Goal: Transaction & Acquisition: Purchase product/service

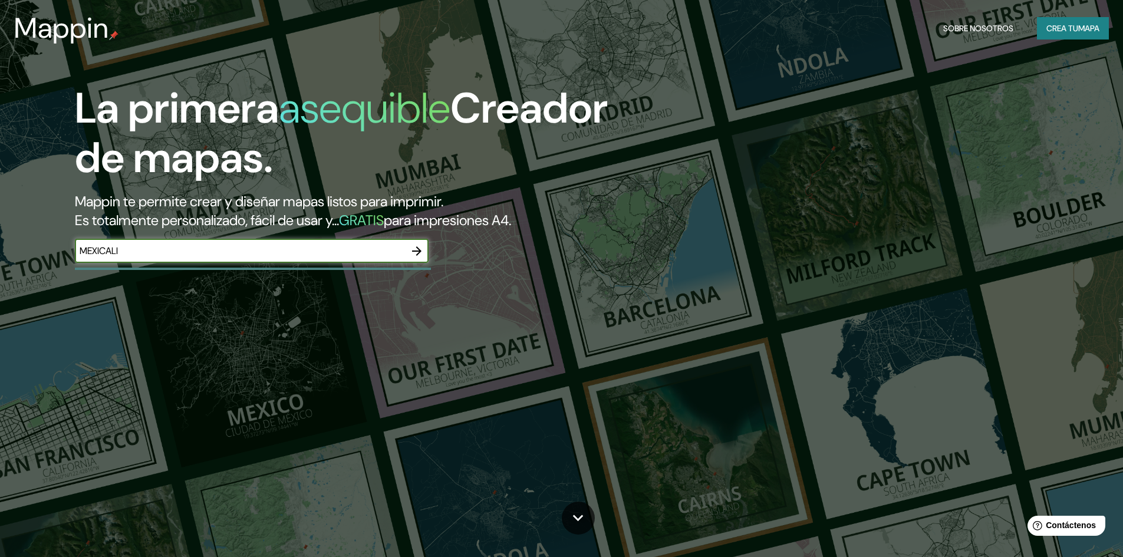
type input "MEXICALI"
click at [421, 249] on icon "button" at bounding box center [417, 251] width 14 height 14
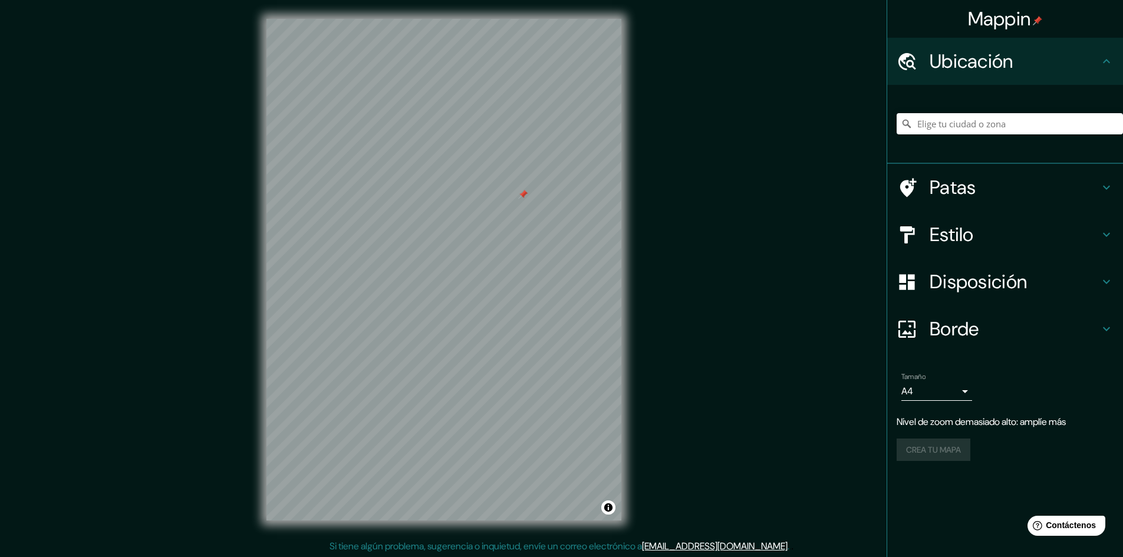
click at [679, 381] on div "Mappin Ubicación Patas Estilo Disposición Borde Elige un borde. Consejo : puede…" at bounding box center [561, 279] width 1123 height 558
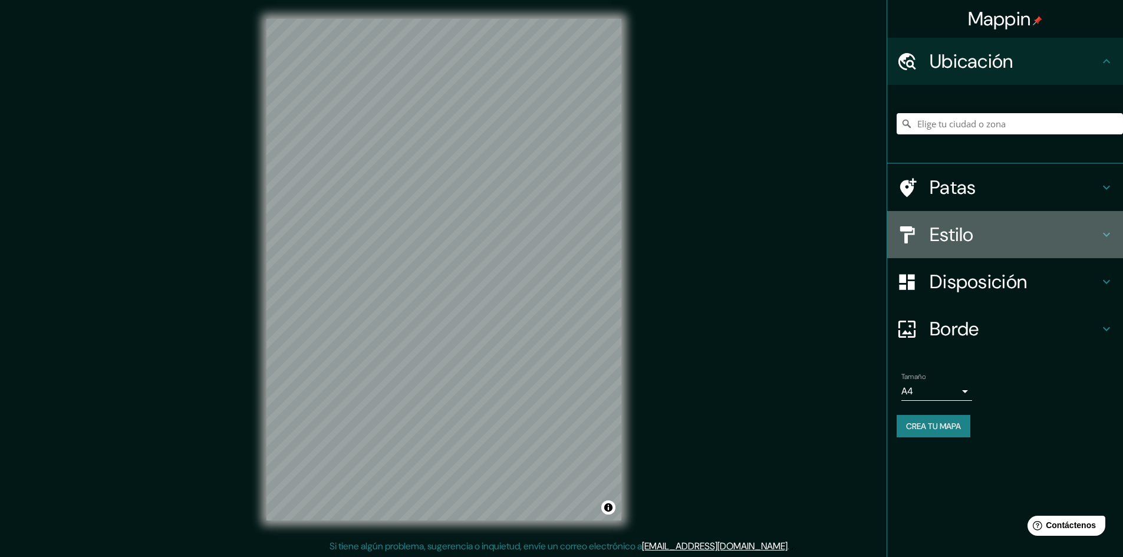
click at [956, 228] on font "Estilo" at bounding box center [952, 234] width 44 height 25
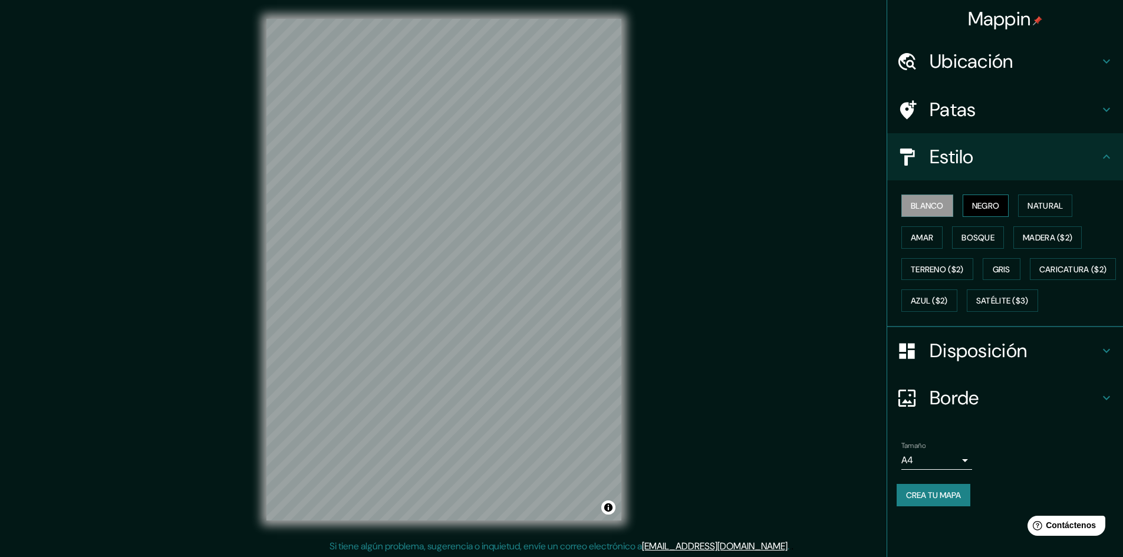
click at [974, 205] on font "Negro" at bounding box center [986, 205] width 28 height 11
click at [976, 307] on font "Satélite ($3)" at bounding box center [1002, 301] width 52 height 11
click at [978, 209] on font "Negro" at bounding box center [986, 205] width 28 height 11
click at [976, 75] on div "Ubicación" at bounding box center [1005, 61] width 236 height 47
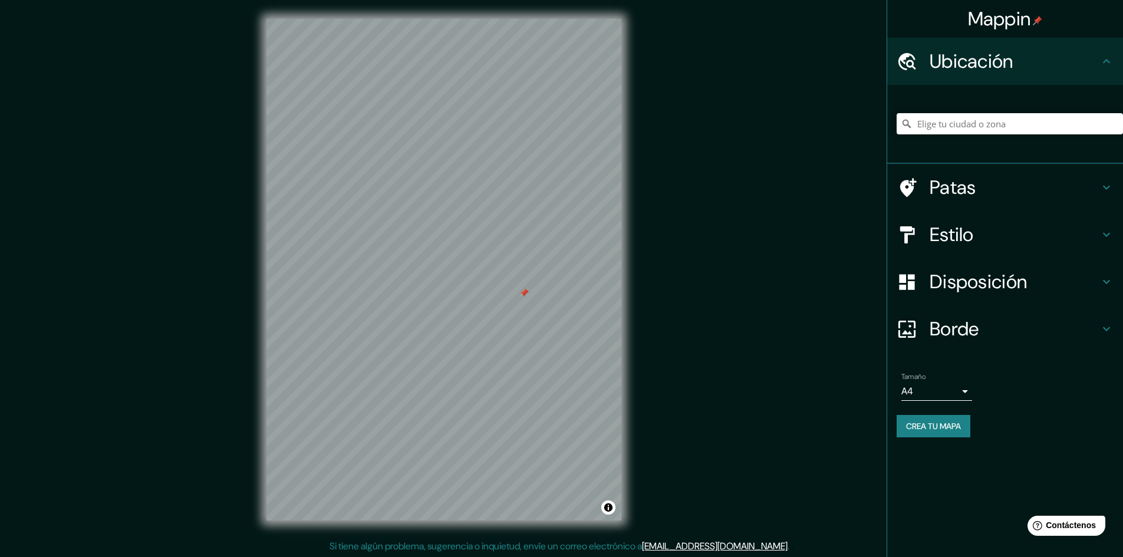
click at [965, 75] on div "Ubicación" at bounding box center [1005, 61] width 236 height 47
click at [960, 251] on div "Estilo" at bounding box center [1005, 234] width 236 height 47
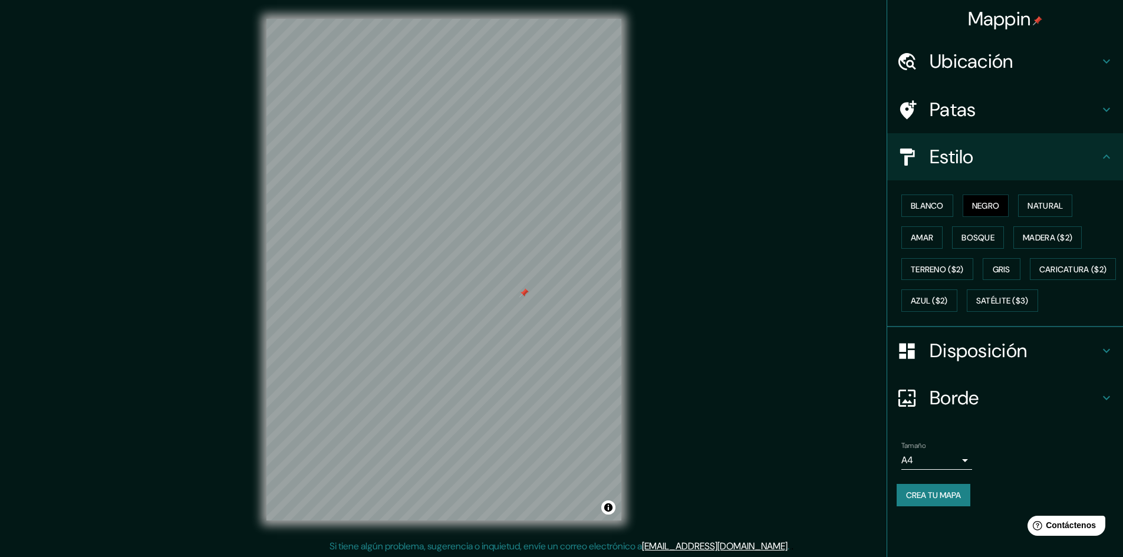
click at [959, 157] on font "Estilo" at bounding box center [952, 156] width 44 height 25
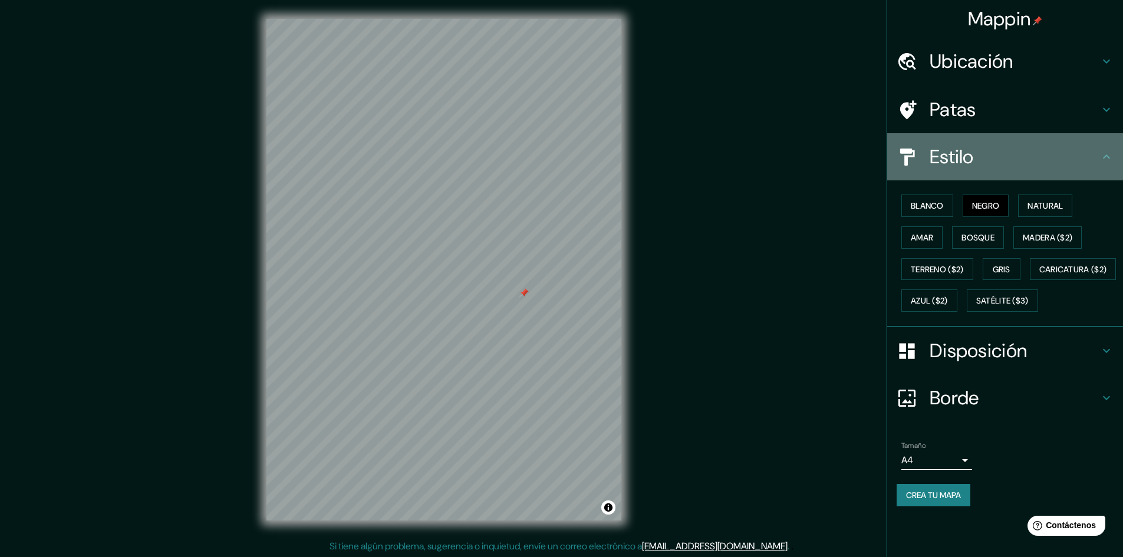
click at [1106, 150] on icon at bounding box center [1107, 157] width 14 height 14
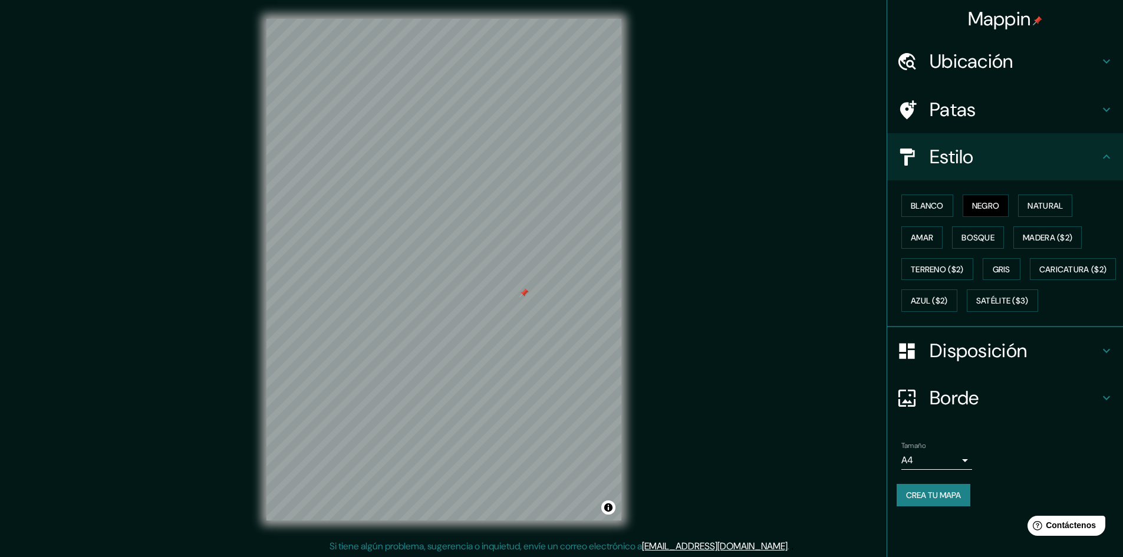
click at [1035, 144] on div "Estilo" at bounding box center [1005, 156] width 236 height 47
click at [1110, 156] on icon at bounding box center [1107, 157] width 14 height 14
click at [1108, 156] on icon at bounding box center [1107, 157] width 14 height 14
click at [1107, 155] on icon at bounding box center [1107, 157] width 14 height 14
click at [1107, 154] on icon at bounding box center [1106, 156] width 7 height 4
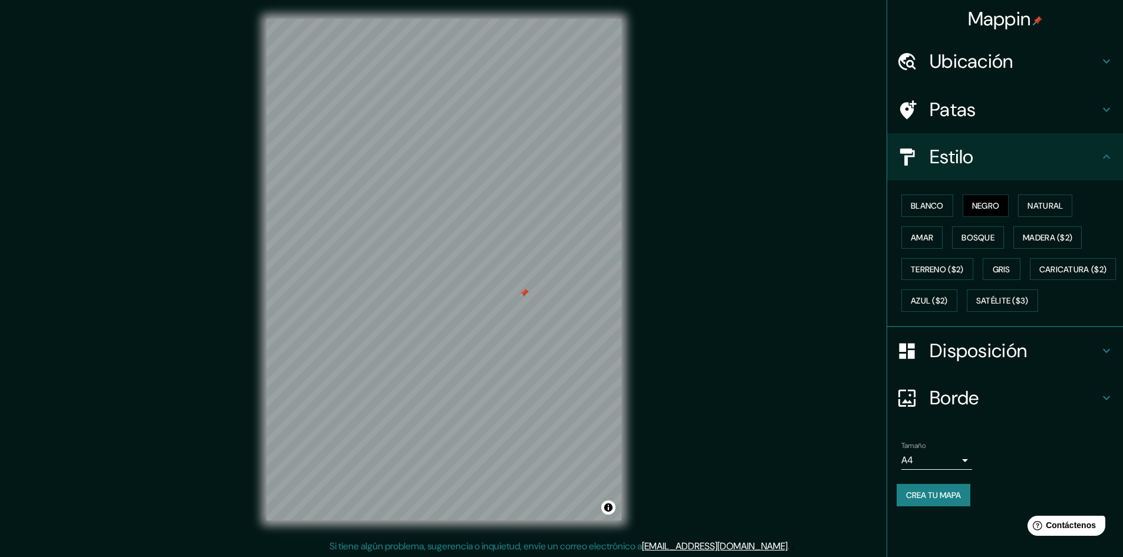
click at [1097, 117] on h4 "Patas" at bounding box center [1015, 110] width 170 height 24
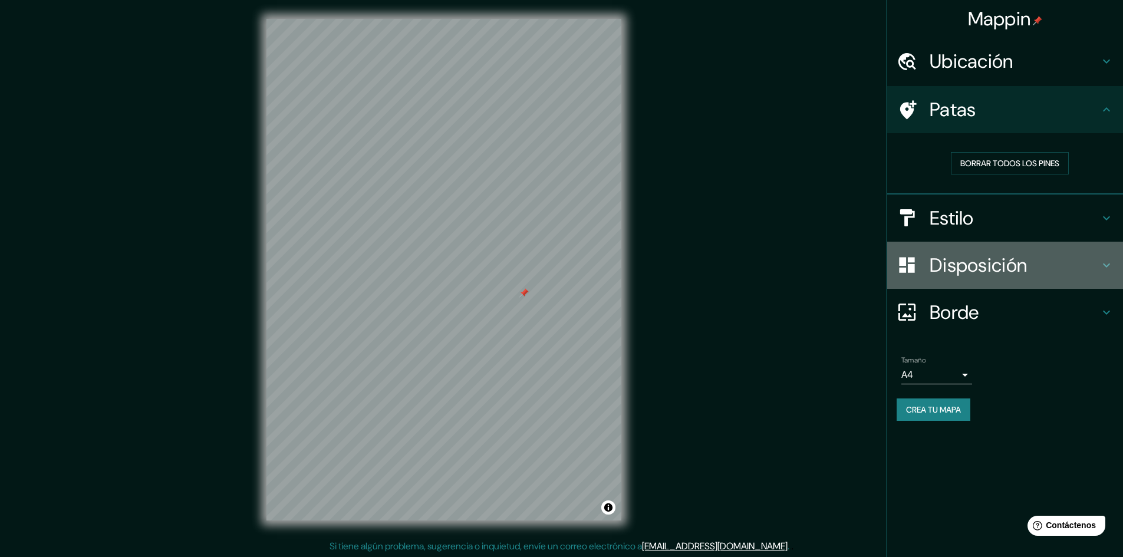
click at [980, 272] on font "Disposición" at bounding box center [978, 265] width 97 height 25
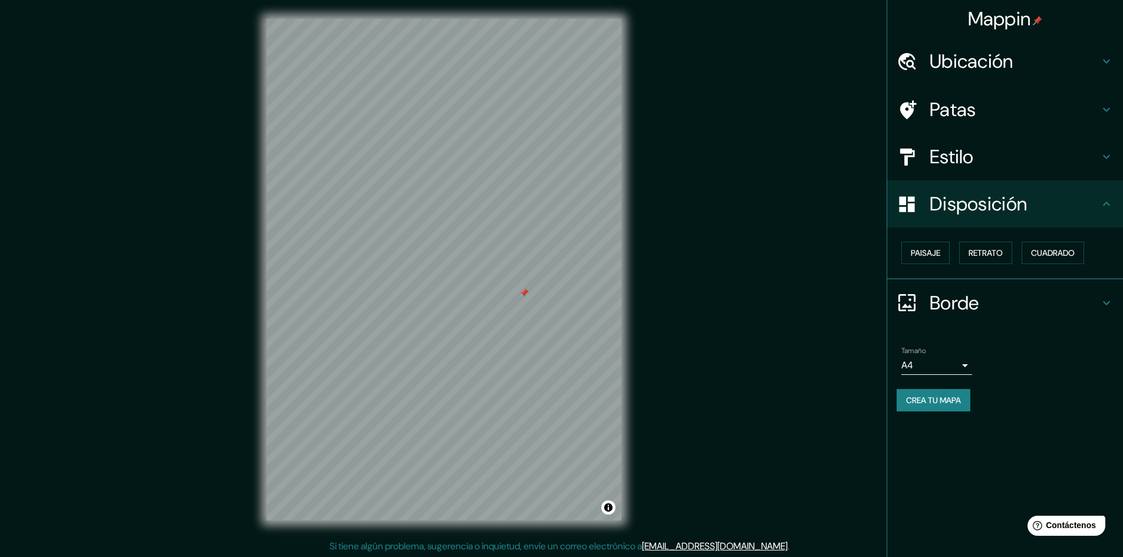
click at [1041, 295] on h4 "Borde" at bounding box center [1015, 303] width 170 height 24
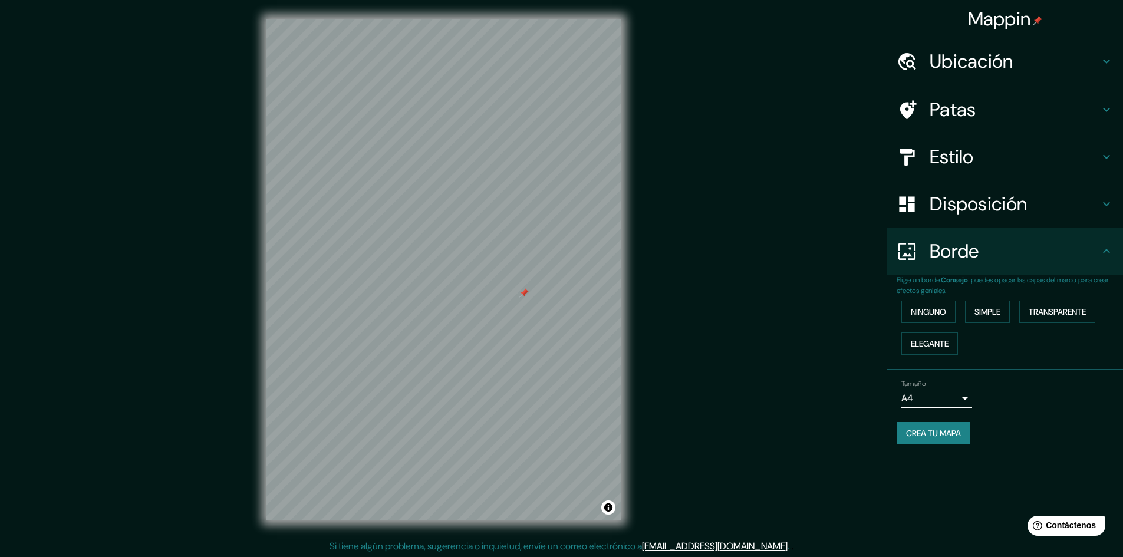
scroll to position [1, 0]
drag, startPoint x: 437, startPoint y: 279, endPoint x: 447, endPoint y: 272, distance: 12.8
click at [447, 272] on div at bounding box center [446, 272] width 9 height 9
click at [920, 440] on font "Crea tu mapa" at bounding box center [933, 433] width 55 height 15
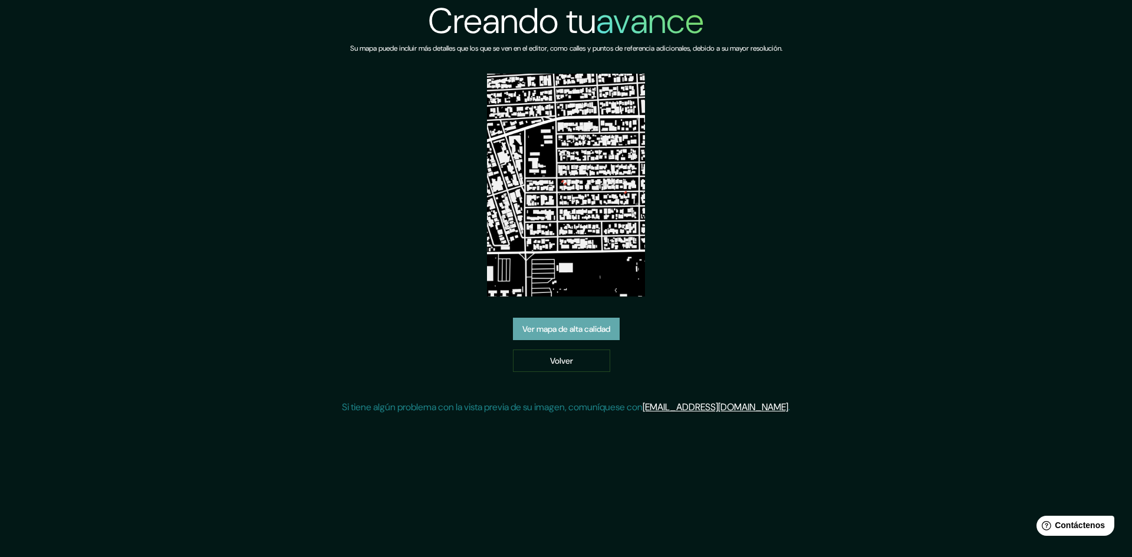
click at [597, 321] on font "Ver mapa de alta calidad" at bounding box center [566, 328] width 88 height 15
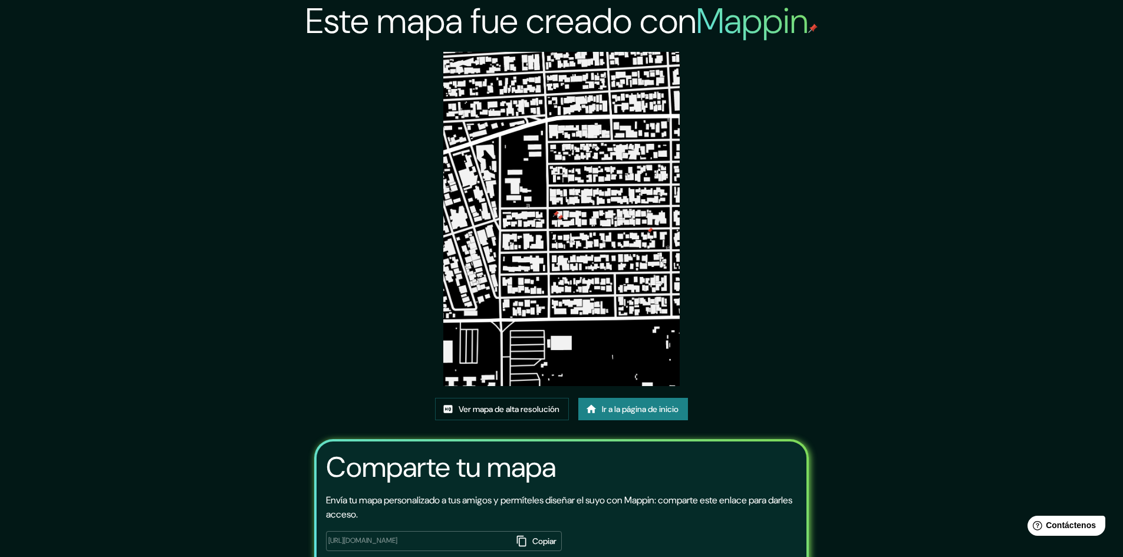
click at [574, 303] on img at bounding box center [561, 219] width 236 height 334
drag, startPoint x: 562, startPoint y: 270, endPoint x: 115, endPoint y: 158, distance: 460.7
click at [186, 177] on div "Este mapa fue creado con Mappin Ver mapa de alta resolución Ir a la página de i…" at bounding box center [561, 315] width 1123 height 631
click at [646, 9] on font "Este mapa fue creado con" at bounding box center [500, 21] width 391 height 47
